Goal: Task Accomplishment & Management: Manage account settings

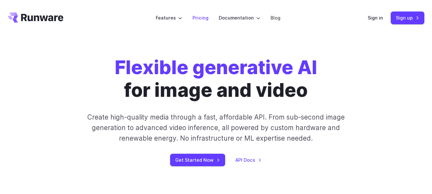
click at [203, 19] on link "Pricing" at bounding box center [201, 17] width 16 height 7
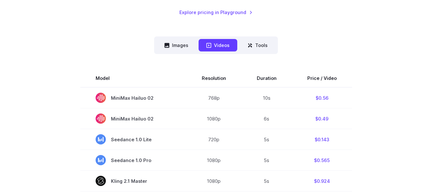
scroll to position [143, 0]
click at [183, 51] on button "Images" at bounding box center [176, 45] width 39 height 12
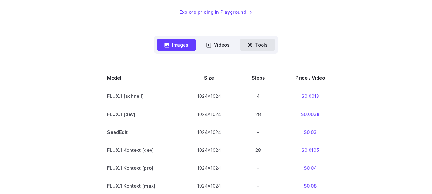
click at [263, 49] on button "Tools" at bounding box center [258, 45] width 36 height 12
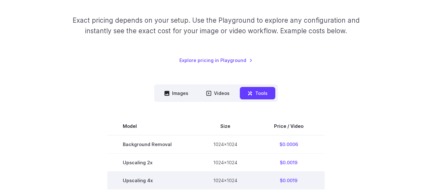
scroll to position [90, 0]
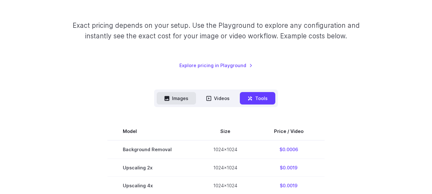
click at [173, 103] on button "Images" at bounding box center [176, 98] width 39 height 12
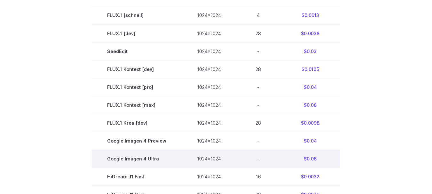
scroll to position [223, 0]
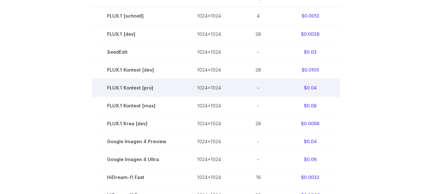
click at [239, 91] on td "-" at bounding box center [259, 88] width 44 height 18
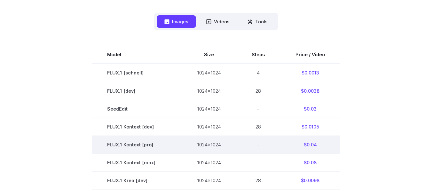
scroll to position [0, 0]
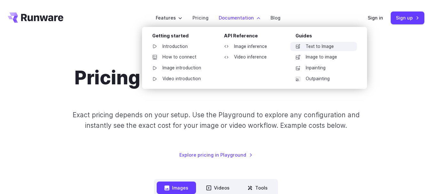
click at [345, 48] on link "Text to Image" at bounding box center [324, 47] width 67 height 10
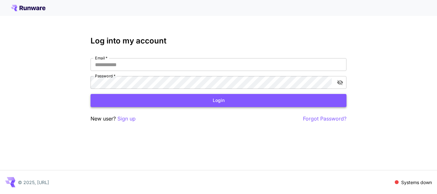
type input "**********"
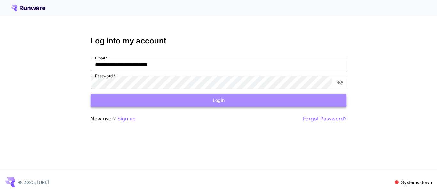
click at [225, 102] on button "Login" at bounding box center [219, 100] width 256 height 13
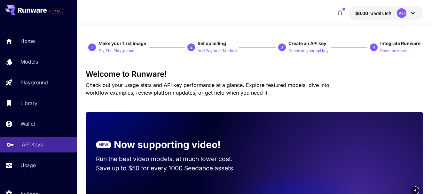
scroll to position [29, 0]
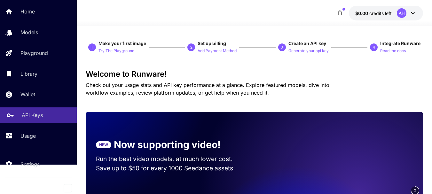
click at [39, 112] on p "API Keys" at bounding box center [32, 115] width 21 height 8
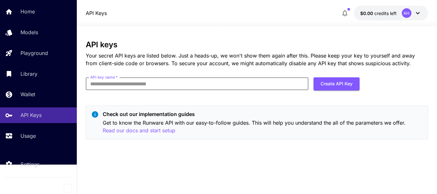
click at [152, 88] on input "API key name   *" at bounding box center [197, 83] width 223 height 13
type input "*********"
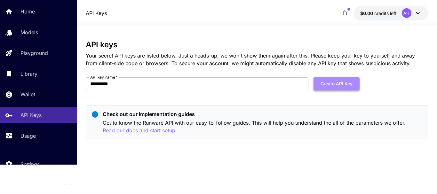
click at [344, 86] on button "Create API Key" at bounding box center [337, 83] width 46 height 13
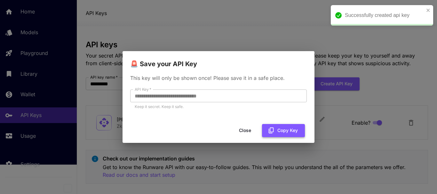
click at [296, 133] on button "Copy Key" at bounding box center [283, 130] width 43 height 13
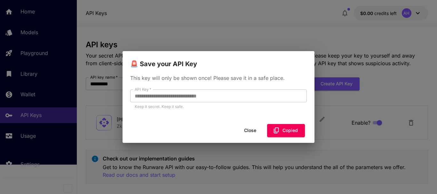
click at [357, 68] on div "**********" at bounding box center [218, 97] width 437 height 194
click at [246, 134] on button "Close" at bounding box center [245, 130] width 29 height 13
